Goal: Information Seeking & Learning: Learn about a topic

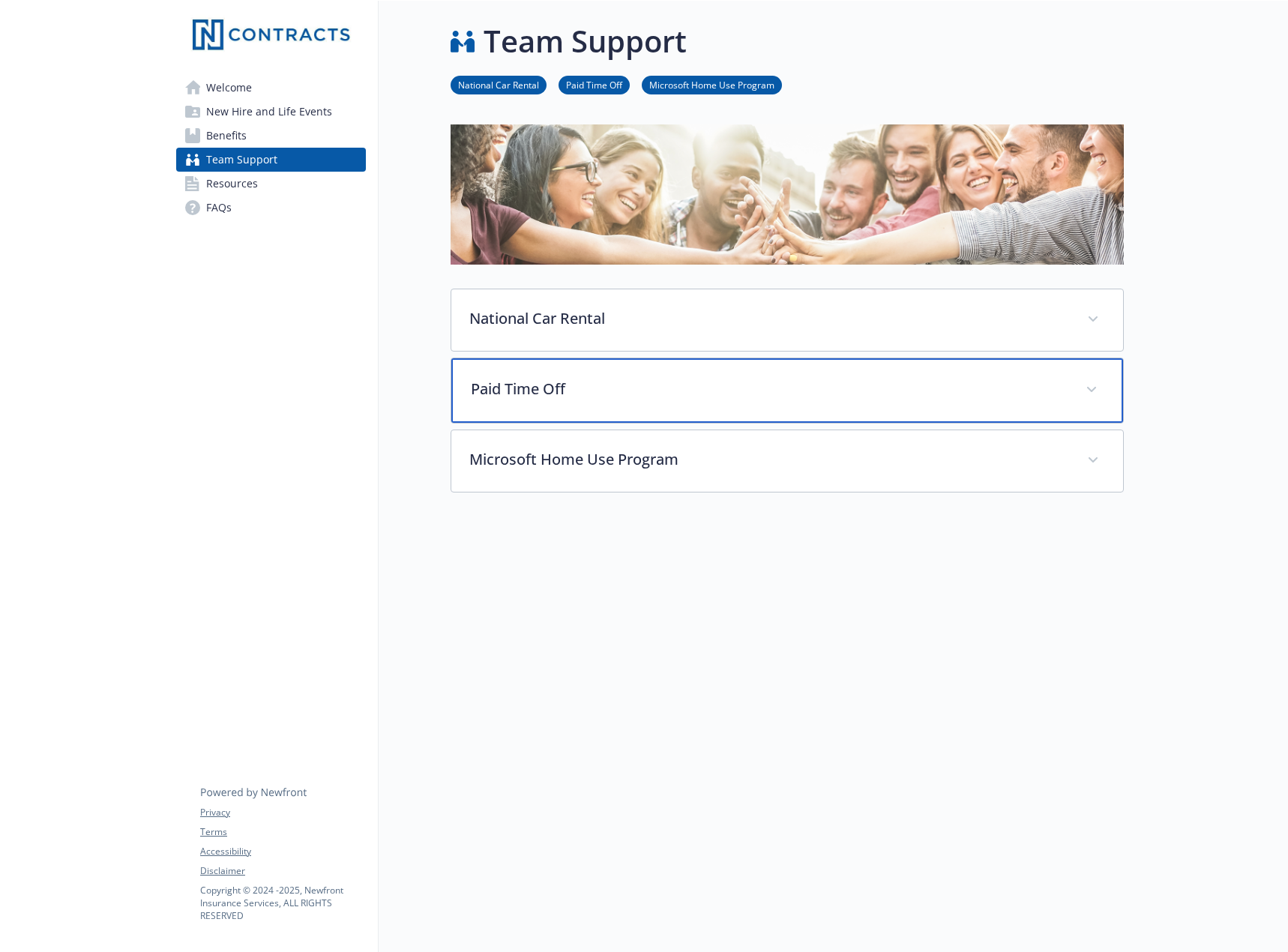
click at [618, 400] on div "Paid Time Off" at bounding box center [787, 391] width 672 height 65
